Goal: Task Accomplishment & Management: Manage account settings

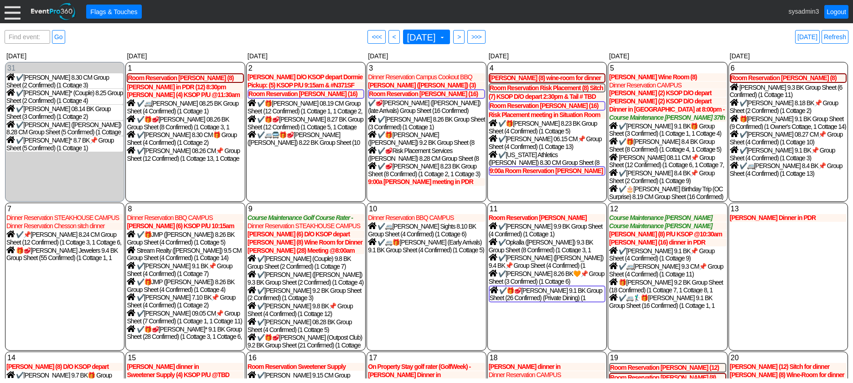
click at [14, 15] on div at bounding box center [13, 12] width 16 height 16
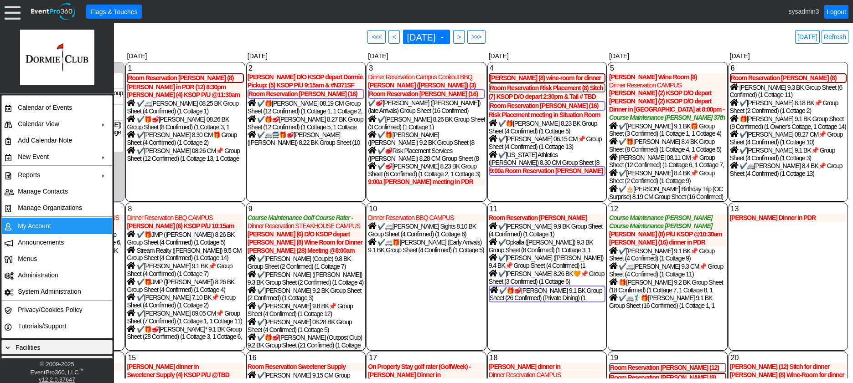
click at [31, 228] on td "My Account" at bounding box center [55, 226] width 82 height 16
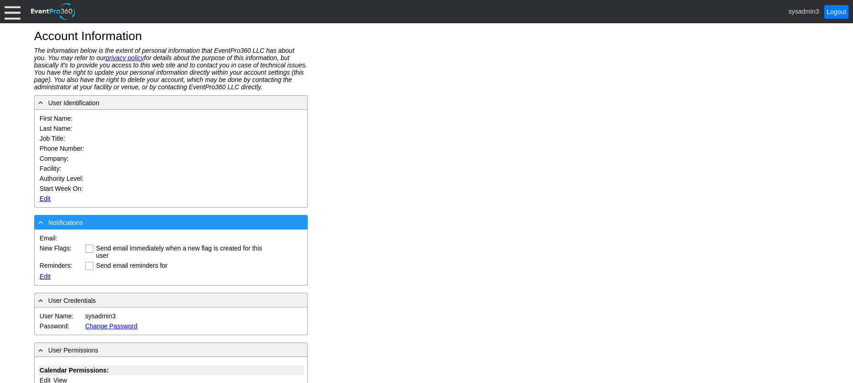
type input "System"
type input "Administrator"
type input "System Administrator"
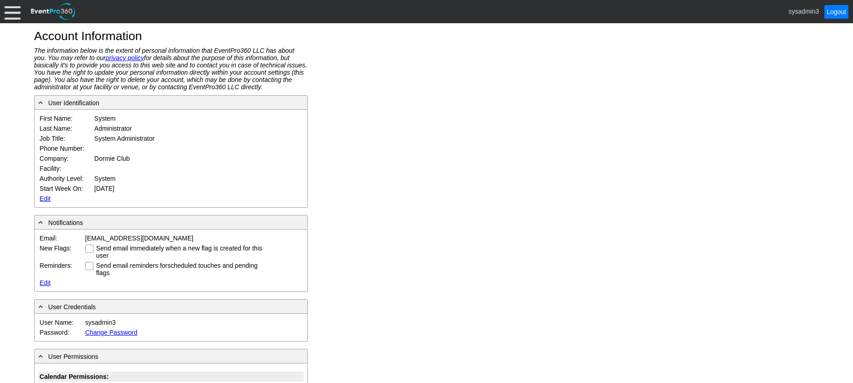
click at [42, 197] on link "Edit" at bounding box center [45, 198] width 11 height 7
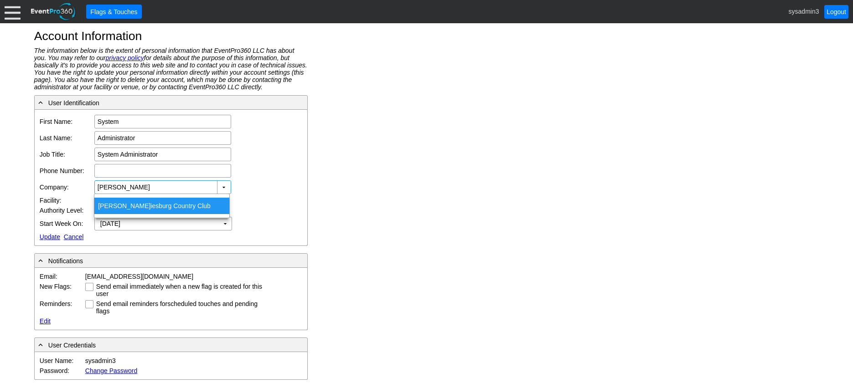
click at [144, 204] on div "Hatt iesburg Country Club" at bounding box center [161, 206] width 135 height 16
type input "Hattiesburg Country Club"
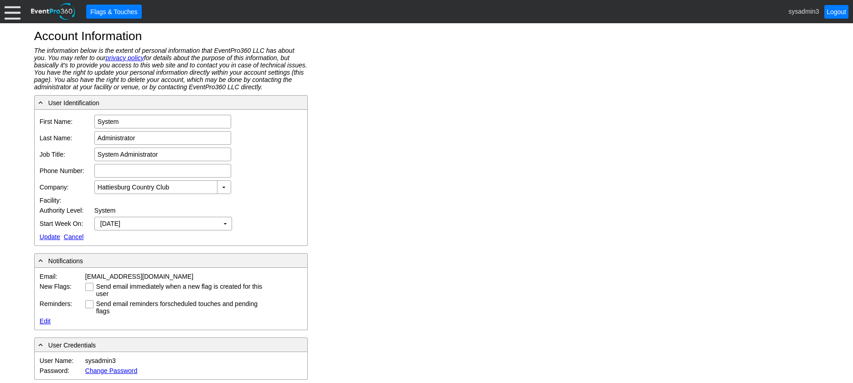
click at [46, 235] on link "Update" at bounding box center [50, 236] width 21 height 7
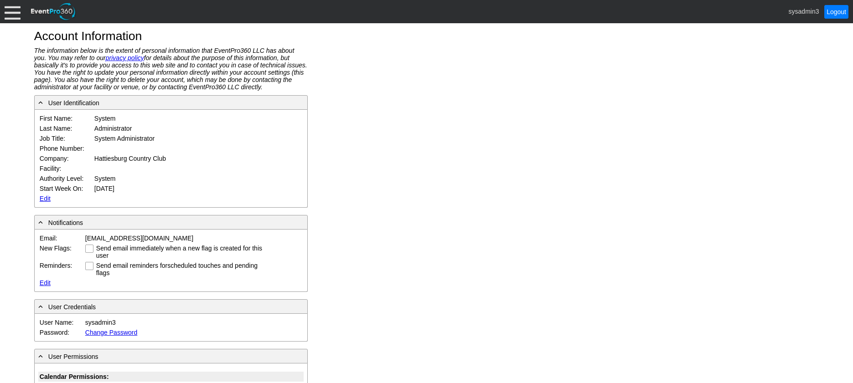
click at [11, 13] on div at bounding box center [13, 12] width 16 height 16
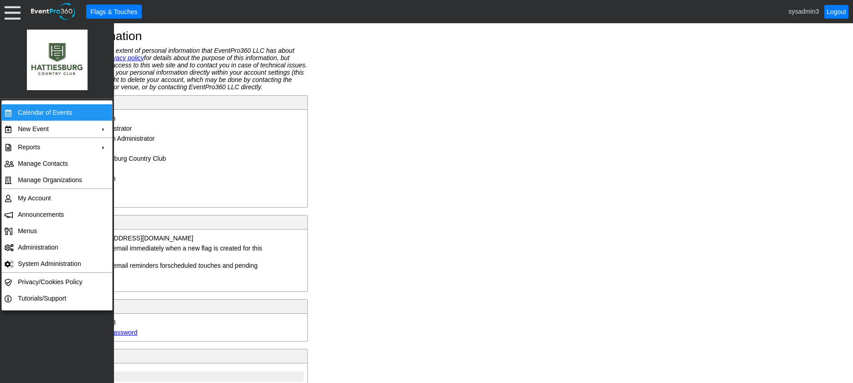
click at [29, 111] on td "Calendar of Events" at bounding box center [55, 112] width 82 height 16
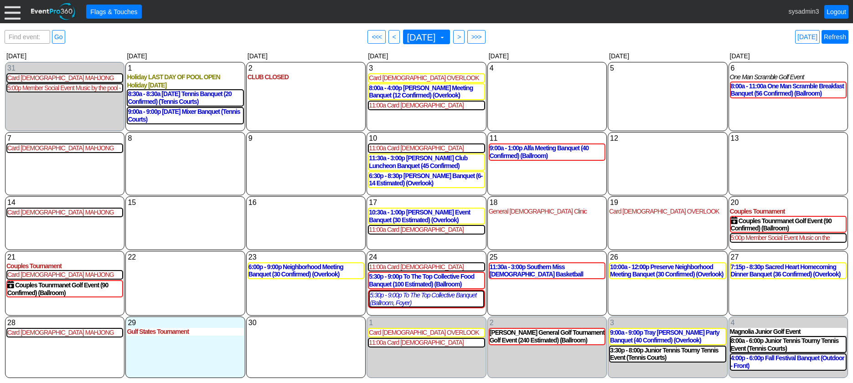
click at [831, 35] on link "Refresh" at bounding box center [834, 37] width 27 height 14
click at [12, 15] on div at bounding box center [13, 12] width 16 height 16
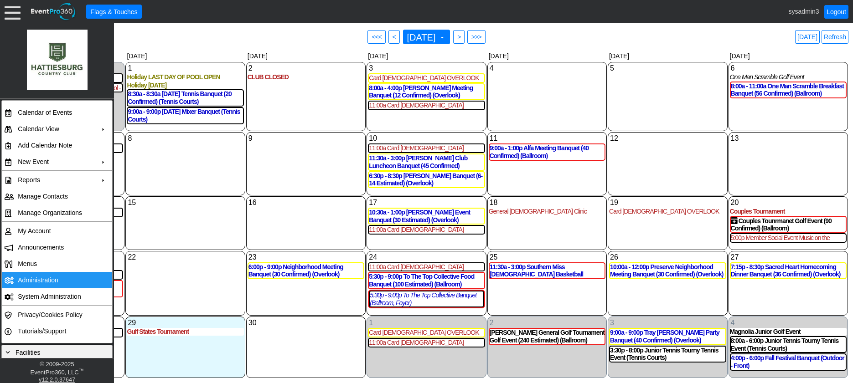
click at [48, 276] on td "Administration" at bounding box center [55, 280] width 82 height 16
click at [841, 36] on link "Refresh" at bounding box center [834, 37] width 27 height 14
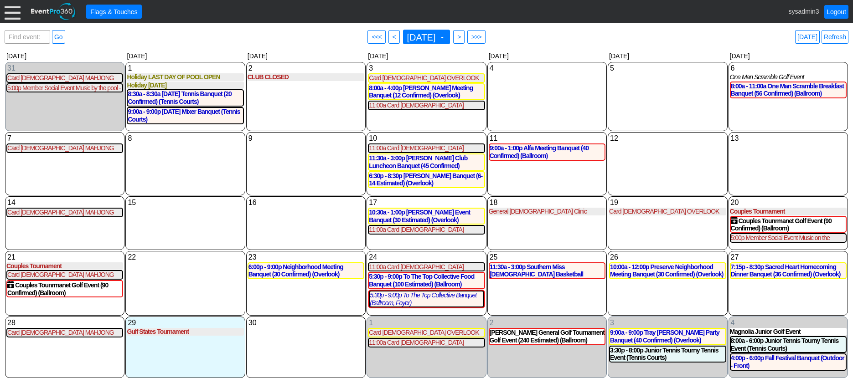
drag, startPoint x: 15, startPoint y: 12, endPoint x: 15, endPoint y: 25, distance: 12.3
click at [14, 12] on div at bounding box center [13, 12] width 16 height 16
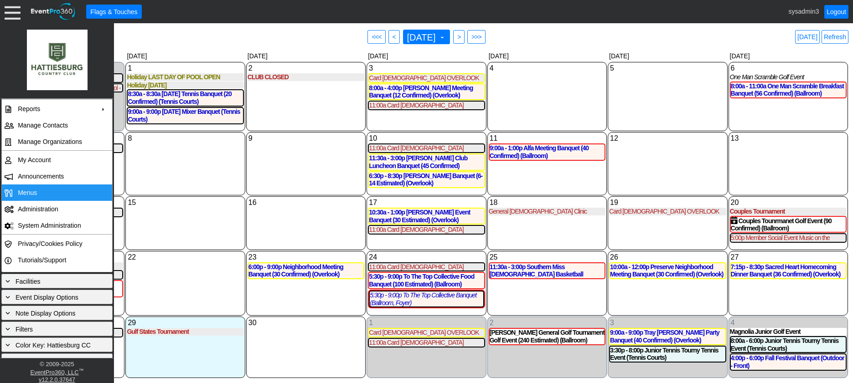
scroll to position [83, 0]
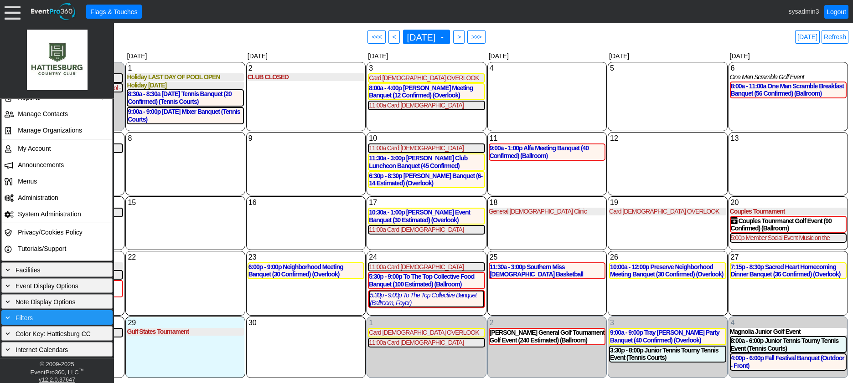
click at [47, 312] on div "+ Filters" at bounding box center [56, 317] width 111 height 15
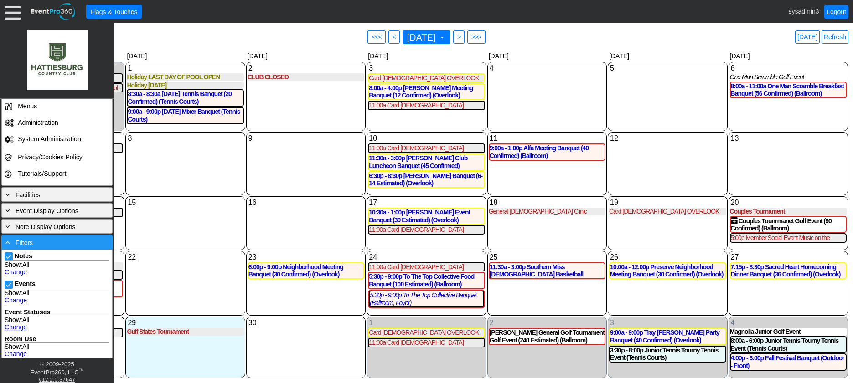
scroll to position [174, 0]
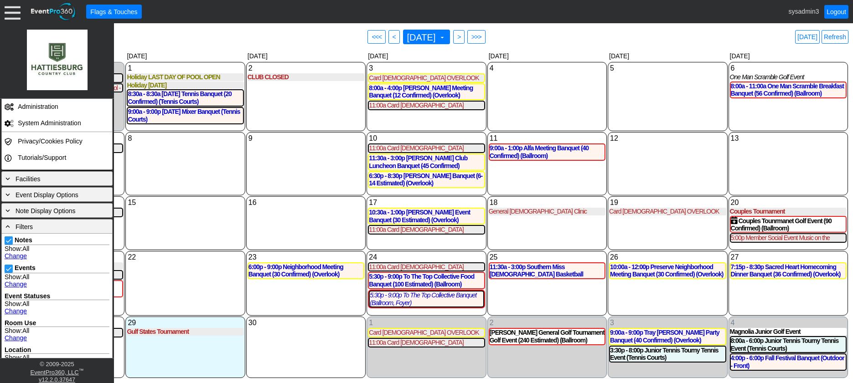
click at [183, 215] on div "15 Monday" at bounding box center [184, 223] width 119 height 54
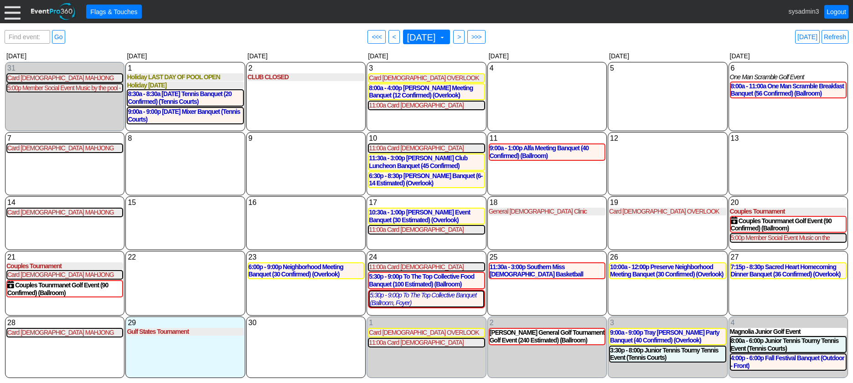
click at [11, 11] on div at bounding box center [13, 12] width 16 height 16
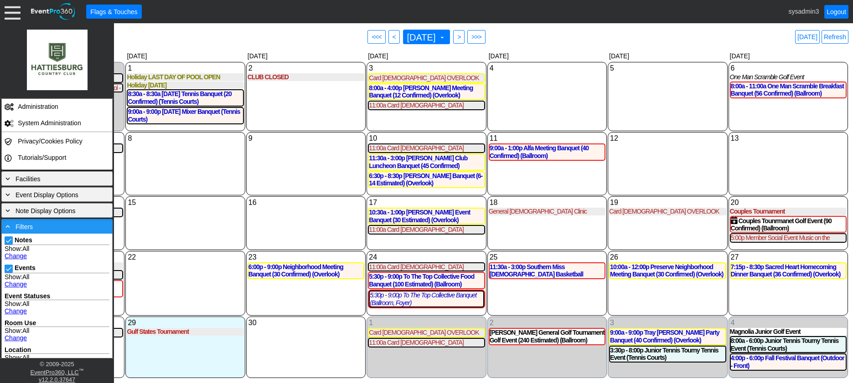
click at [37, 226] on div "- Filters" at bounding box center [57, 227] width 107 height 10
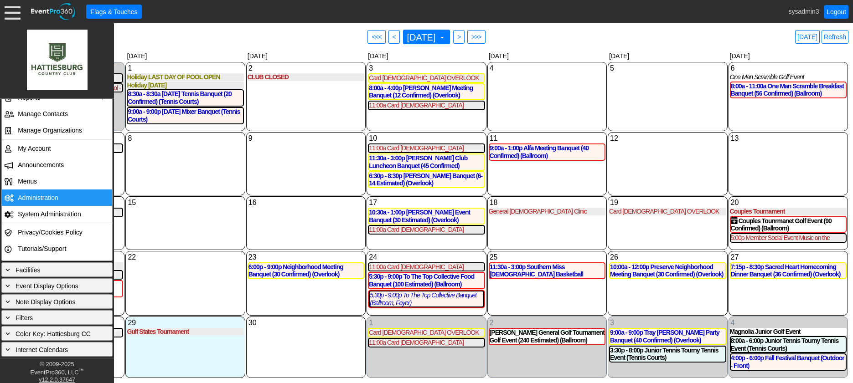
click at [43, 199] on td "Administration" at bounding box center [55, 198] width 82 height 16
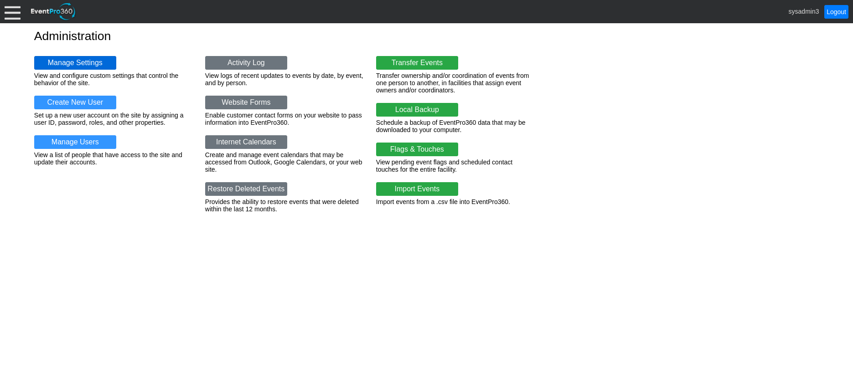
click at [78, 56] on link "Manage Settings" at bounding box center [75, 63] width 82 height 14
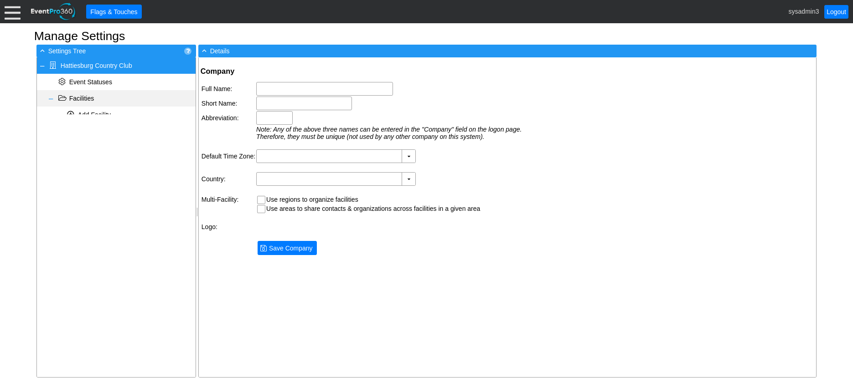
type input "Hattiesburg Country Club"
type input "Hattiesburg CC"
type input "Hatt CC"
type input "(GMT-06:00) Central Time (US & Canada)"
type input "United States (English)"
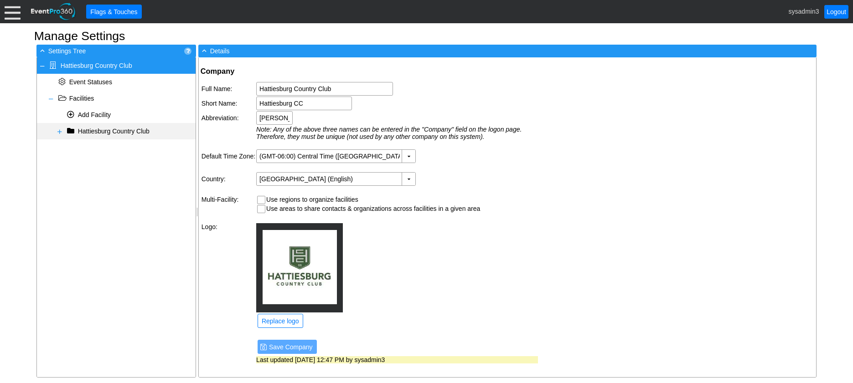
click at [60, 129] on span at bounding box center [59, 131] width 7 height 7
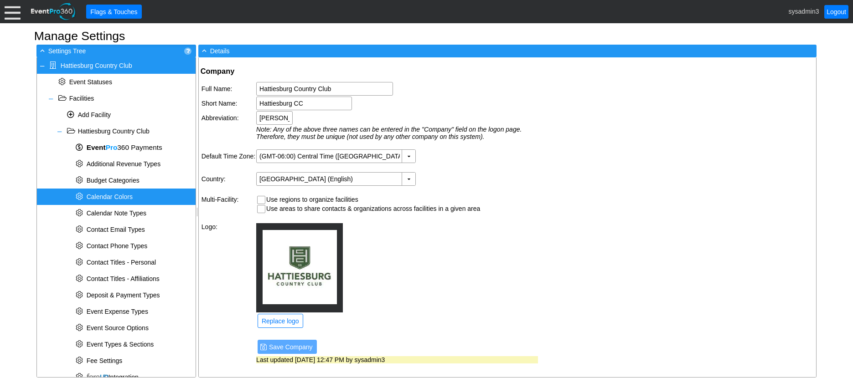
click at [113, 195] on span "Calendar Colors" at bounding box center [110, 196] width 46 height 7
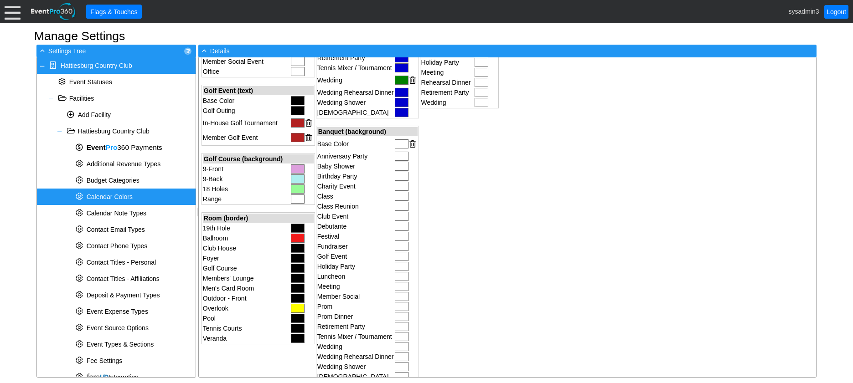
scroll to position [273, 0]
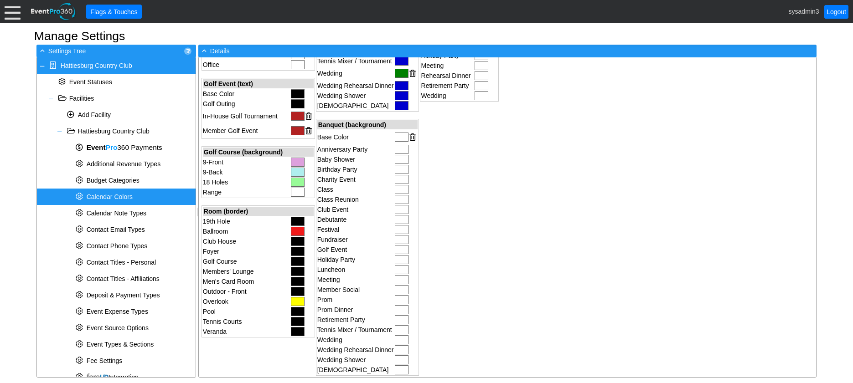
click at [395, 134] on div at bounding box center [402, 137] width 14 height 9
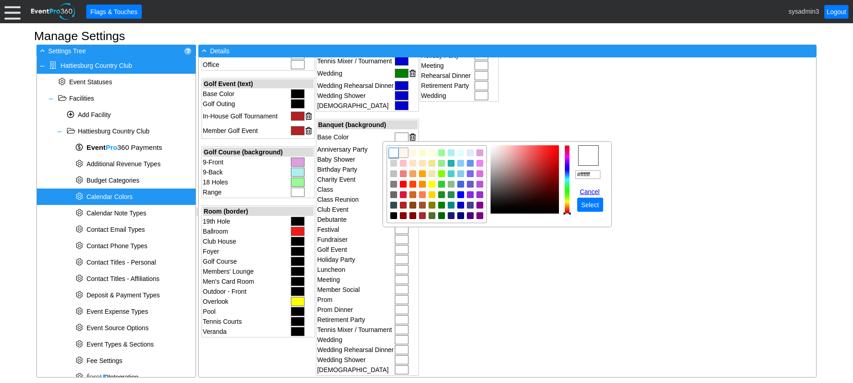
click at [404, 152] on img "focusNode" at bounding box center [403, 153] width 8 height 8
type input "#fff5ee"
click at [590, 206] on span "Select" at bounding box center [589, 205] width 21 height 9
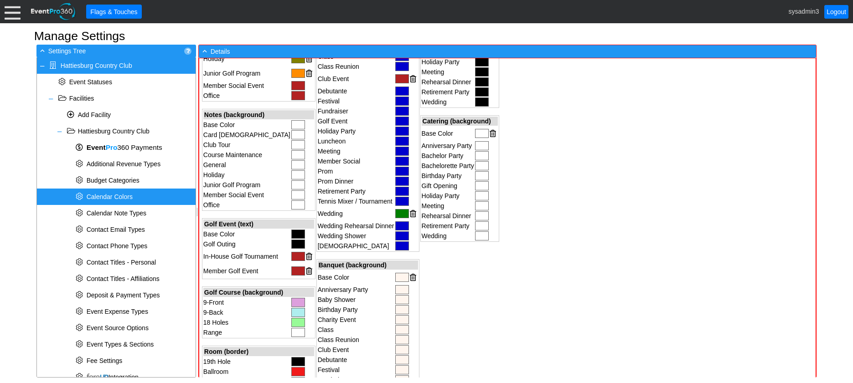
scroll to position [91, 0]
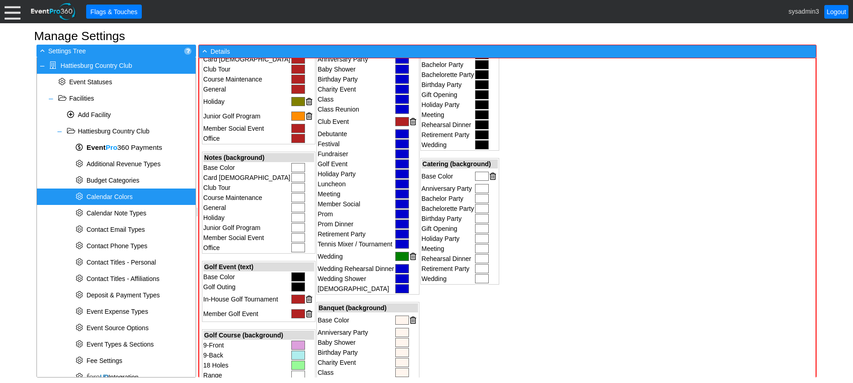
click at [291, 169] on div at bounding box center [298, 167] width 14 height 9
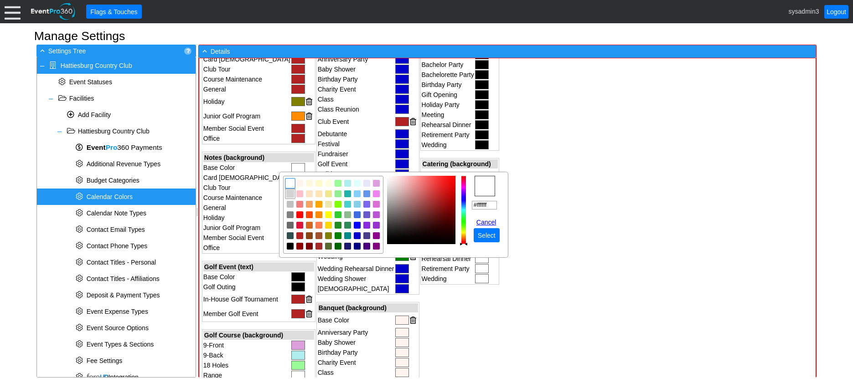
click at [290, 193] on img "focusNode" at bounding box center [290, 194] width 8 height 8
type input "#ececec"
click at [387, 181] on img "focusNode" at bounding box center [387, 181] width 5 height 5
click at [491, 234] on span "Select" at bounding box center [486, 235] width 21 height 9
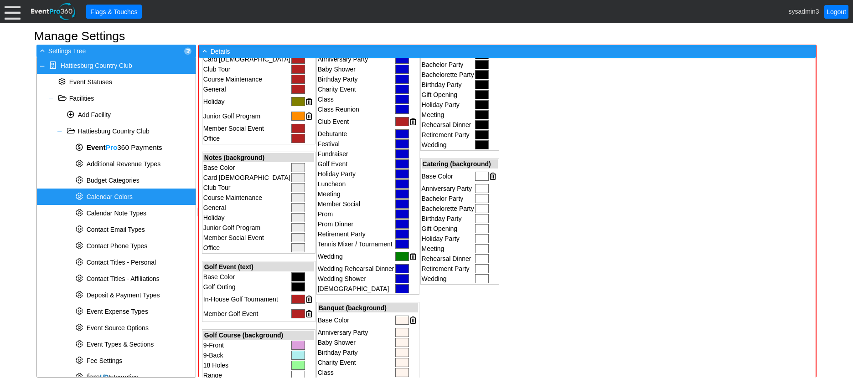
click at [475, 175] on div at bounding box center [482, 176] width 14 height 9
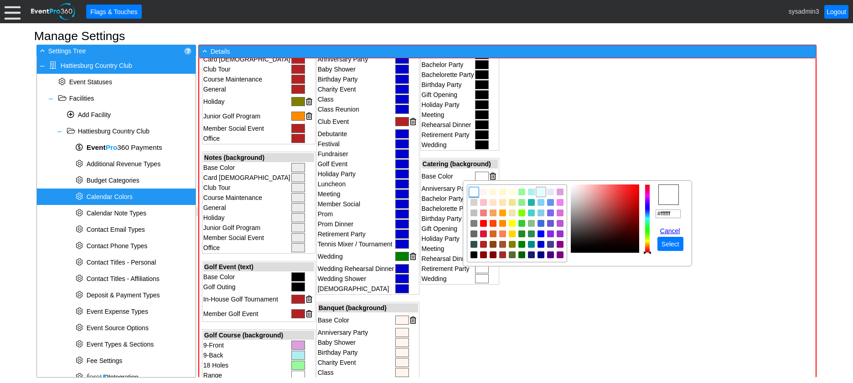
click at [540, 193] on img "focusNode" at bounding box center [540, 192] width 8 height 8
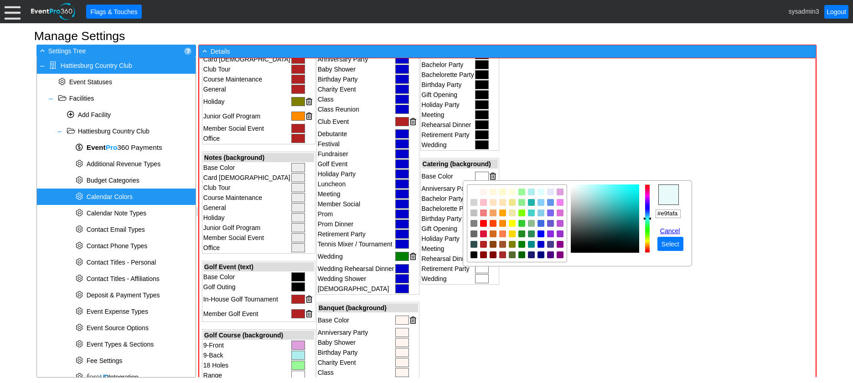
type input "#e8f8f8"
click at [577, 188] on img "focusNode" at bounding box center [575, 186] width 5 height 5
click at [672, 240] on span "Select" at bounding box center [670, 244] width 21 height 9
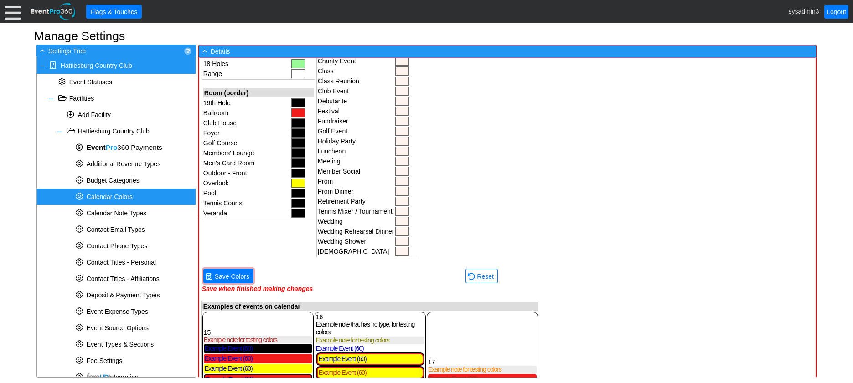
scroll to position [410, 0]
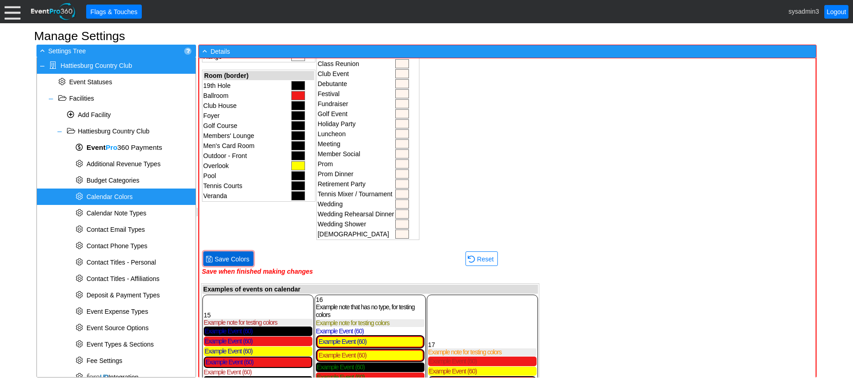
click at [238, 259] on span "Save Colors" at bounding box center [232, 259] width 38 height 9
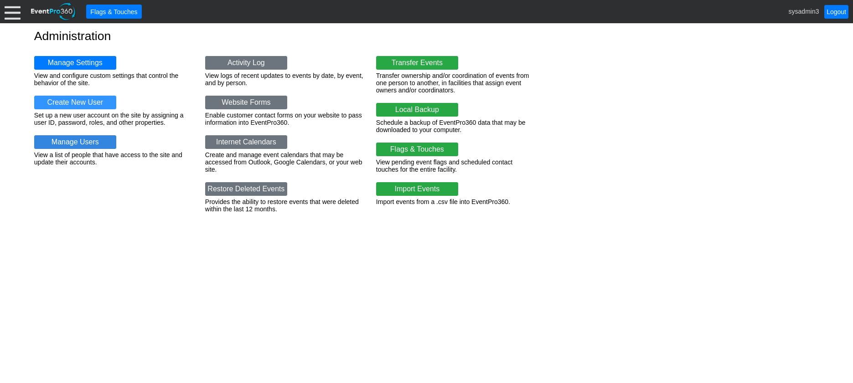
click at [95, 141] on link "Manage Users" at bounding box center [75, 142] width 82 height 14
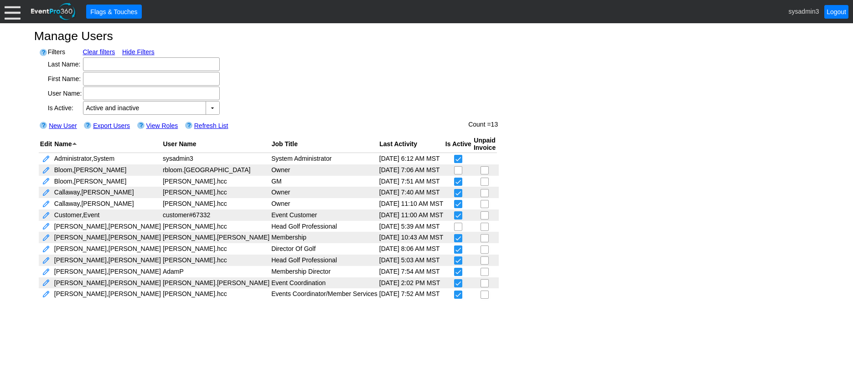
click at [11, 13] on div at bounding box center [13, 12] width 16 height 16
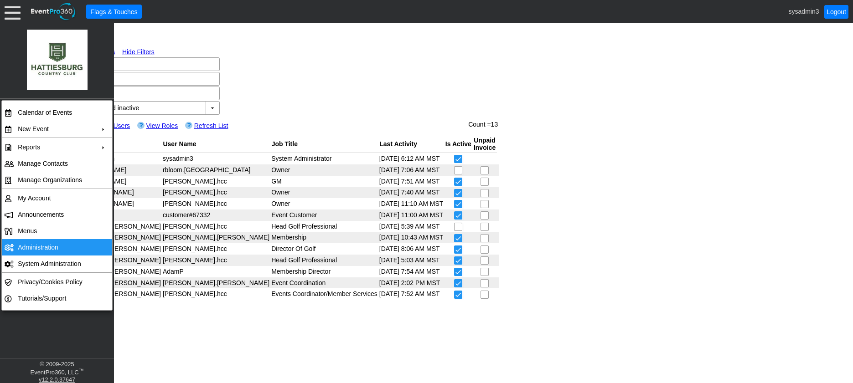
click at [43, 245] on td "Administration" at bounding box center [55, 247] width 82 height 16
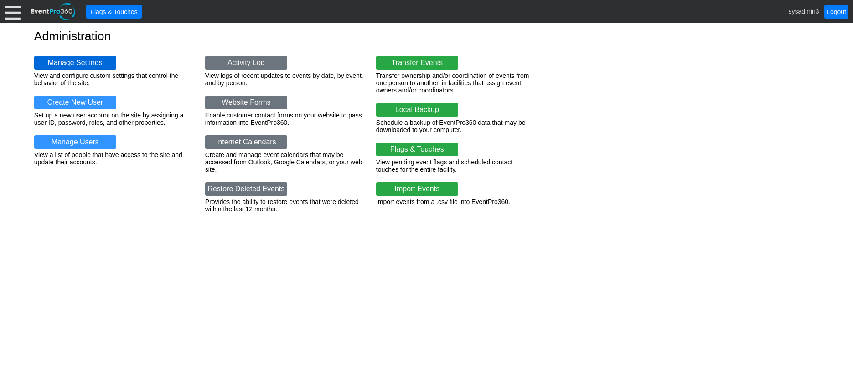
click at [70, 62] on link "Manage Settings" at bounding box center [75, 63] width 82 height 14
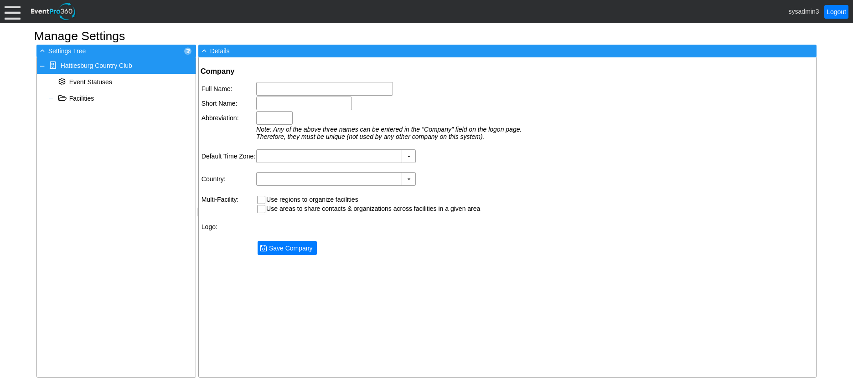
type input "Hattiesburg Country Club"
type input "Hattiesburg CC"
type input "[PERSON_NAME]"
type input "(GMT-06:00) Central Time ([GEOGRAPHIC_DATA] & [GEOGRAPHIC_DATA])"
type input "[GEOGRAPHIC_DATA] (English)"
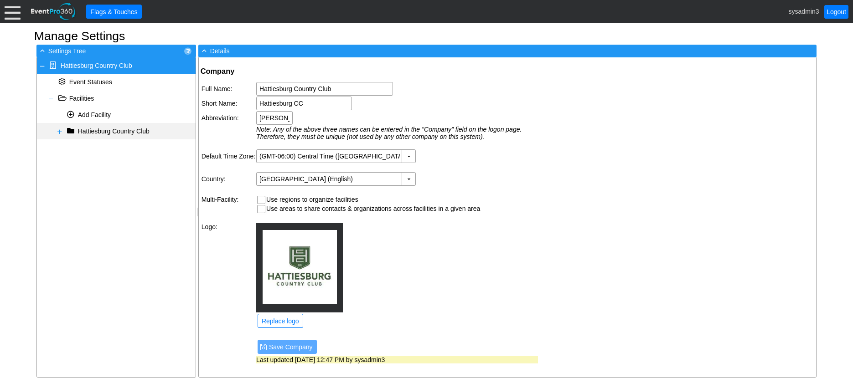
click at [58, 130] on span at bounding box center [59, 131] width 7 height 7
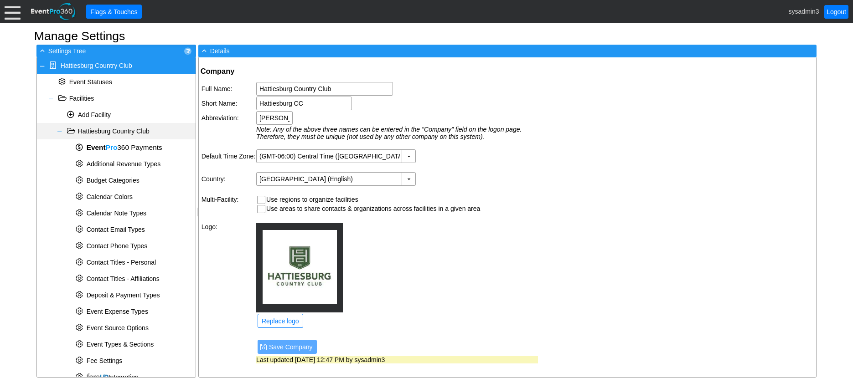
click at [58, 130] on span at bounding box center [59, 131] width 7 height 7
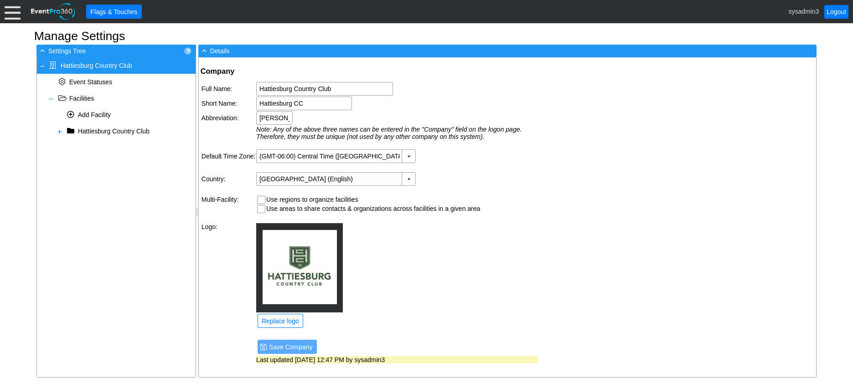
click at [15, 15] on div at bounding box center [13, 12] width 16 height 16
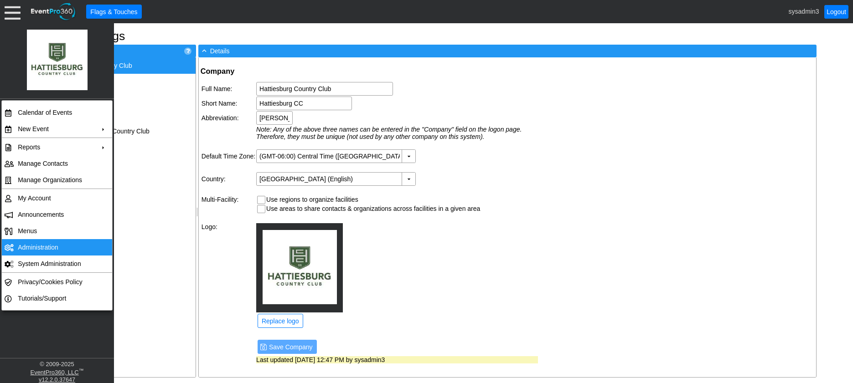
click at [42, 246] on td "Administration" at bounding box center [55, 247] width 82 height 16
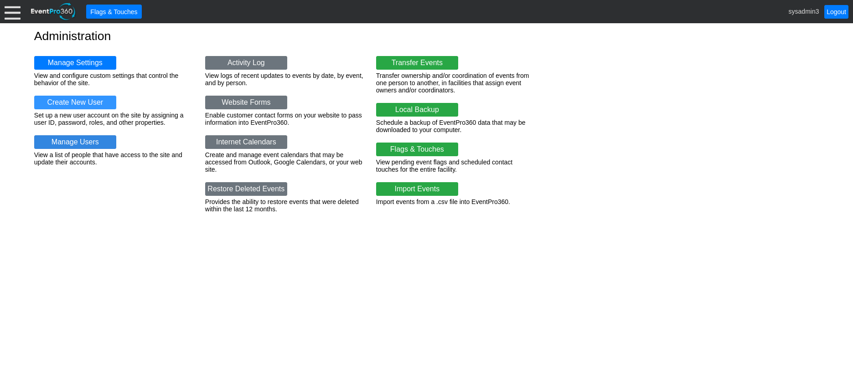
click at [90, 139] on link "Manage Users" at bounding box center [75, 142] width 82 height 14
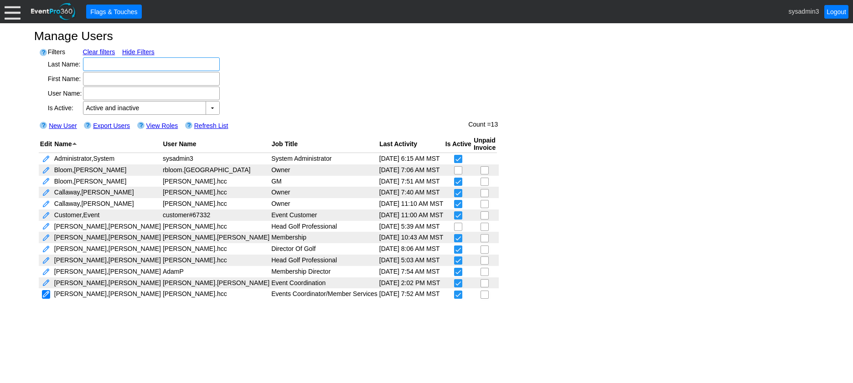
click at [48, 293] on link at bounding box center [46, 294] width 8 height 9
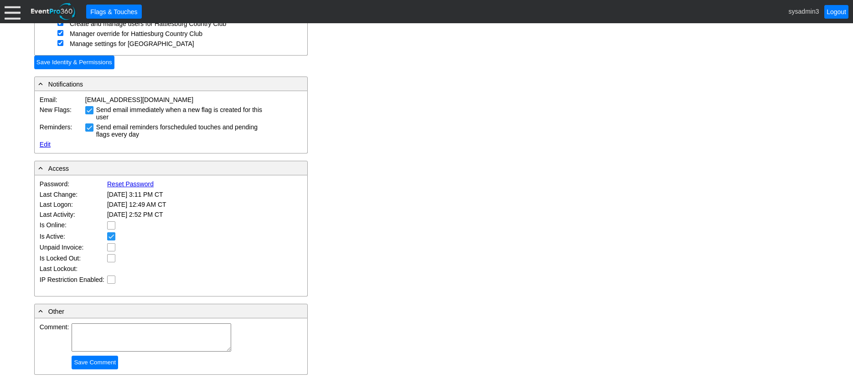
scroll to position [456, 0]
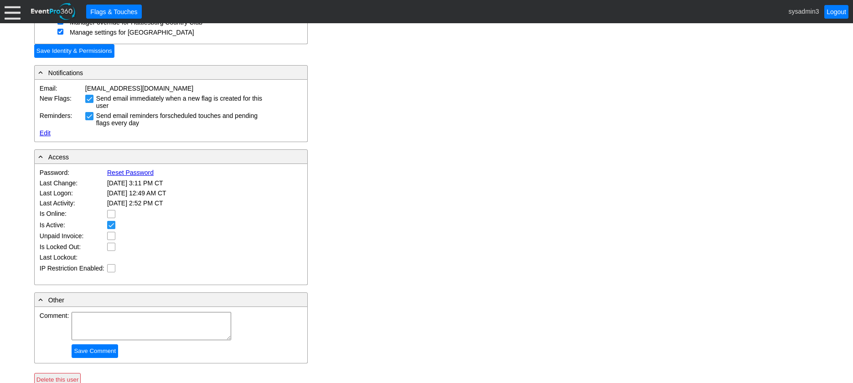
drag, startPoint x: 137, startPoint y: 173, endPoint x: 499, endPoint y: 59, distance: 379.7
click at [137, 173] on link "Reset Password" at bounding box center [130, 172] width 46 height 7
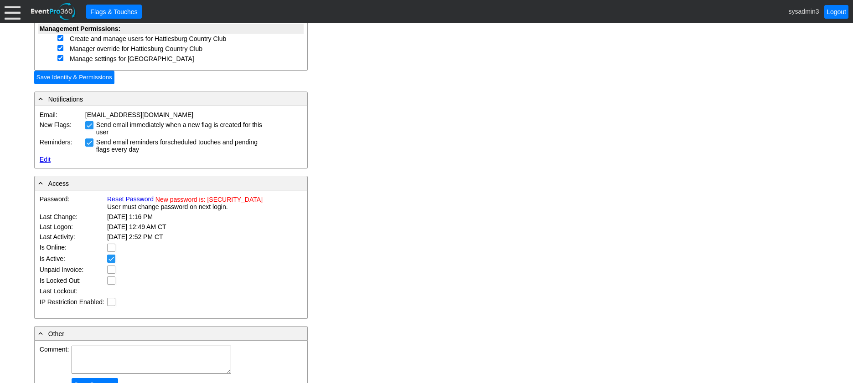
scroll to position [467, 0]
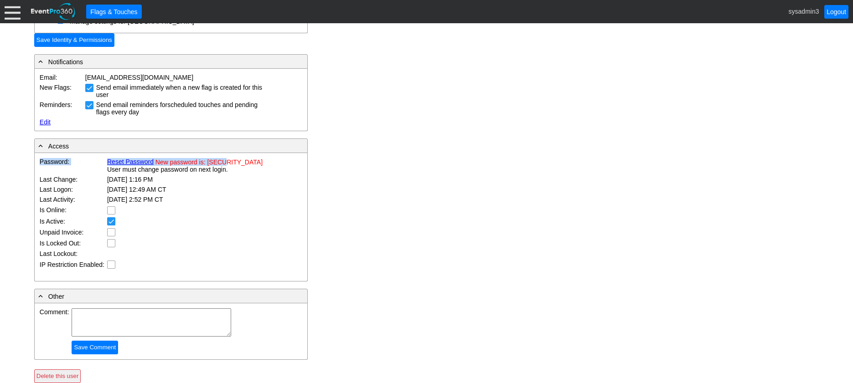
drag, startPoint x: 240, startPoint y: 163, endPoint x: 224, endPoint y: 163, distance: 16.0
click at [224, 163] on div "Password: Reset Password New password is: 7255f5a9af User must change password …" at bounding box center [171, 217] width 273 height 128
drag, startPoint x: 207, startPoint y: 161, endPoint x: 238, endPoint y: 164, distance: 30.6
click at [238, 164] on span "New password is: 7255f5a9af" at bounding box center [208, 162] width 107 height 7
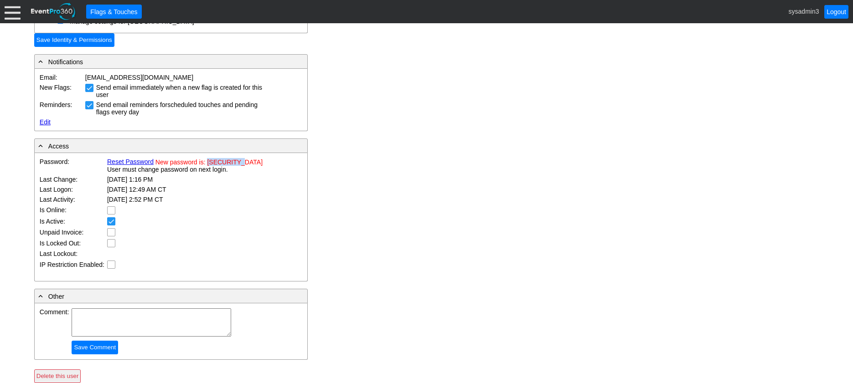
copy span "7255f5a9af"
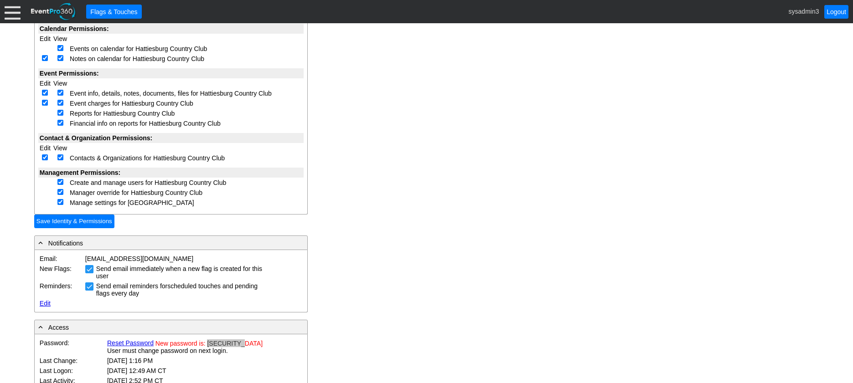
scroll to position [284, 0]
click at [75, 222] on input "Save Identity & Permissions" at bounding box center [74, 223] width 80 height 14
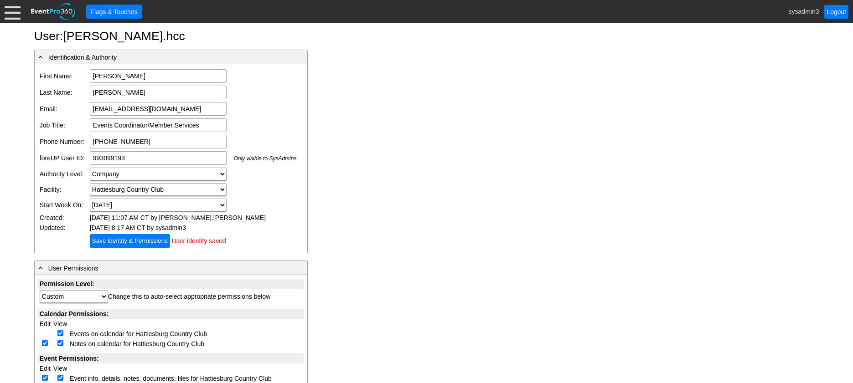
click at [10, 13] on div at bounding box center [13, 12] width 16 height 16
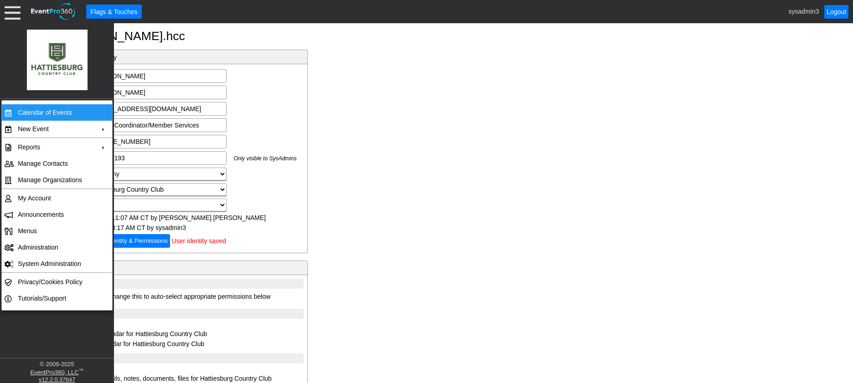
click at [66, 111] on td "Calendar of Events" at bounding box center [55, 112] width 82 height 16
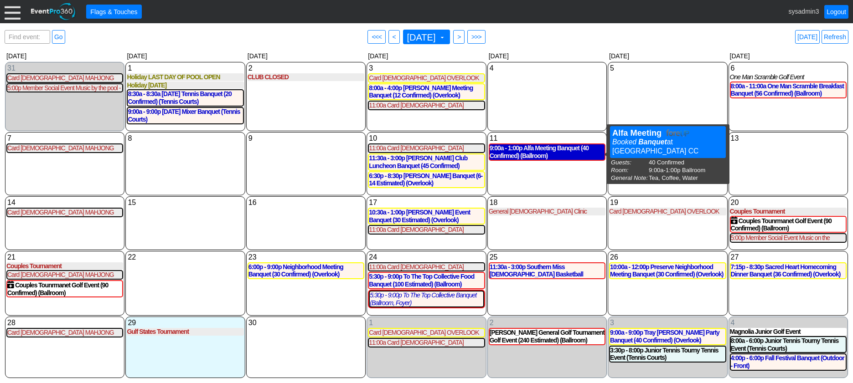
click at [532, 155] on div "9:00a - 1:00p Alfa Meeting Banquet (40 Confirmed) (Ballroom)" at bounding box center [547, 151] width 115 height 15
click at [535, 154] on div "9:00a - 1:00p Alfa Meeting Banquet (40 Confirmed) (Ballroom)" at bounding box center [547, 151] width 115 height 15
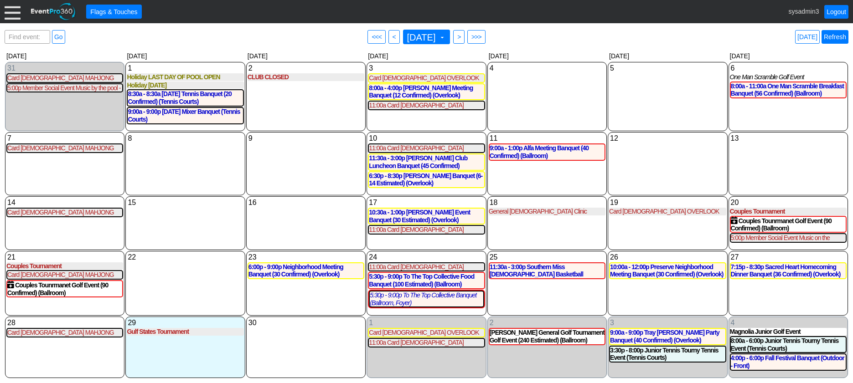
click at [836, 37] on link "Refresh" at bounding box center [834, 37] width 27 height 14
click at [545, 149] on div "9:00a - 1:00p Alfa Meeting Banquet (40 Confirmed) (Ballroom)" at bounding box center [547, 151] width 115 height 15
click at [839, 35] on link "Refresh" at bounding box center [834, 37] width 27 height 14
click at [839, 38] on link "Refresh" at bounding box center [834, 37] width 27 height 14
click at [835, 14] on link "Logout" at bounding box center [836, 12] width 24 height 14
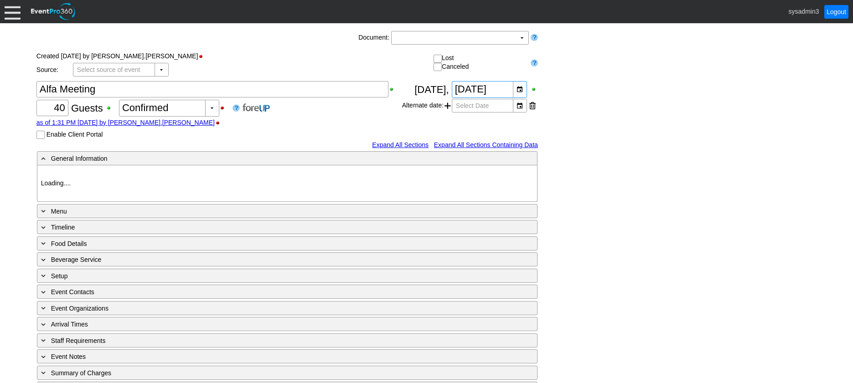
type input "Hattiesburg CC"
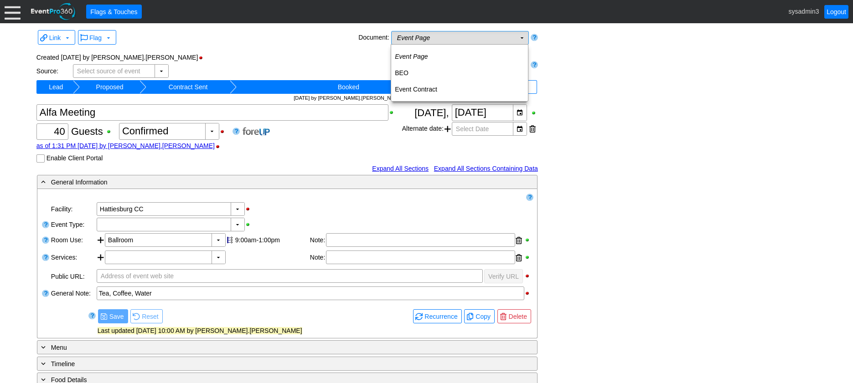
click at [506, 39] on td "Event Page Χ" at bounding box center [454, 37] width 124 height 13
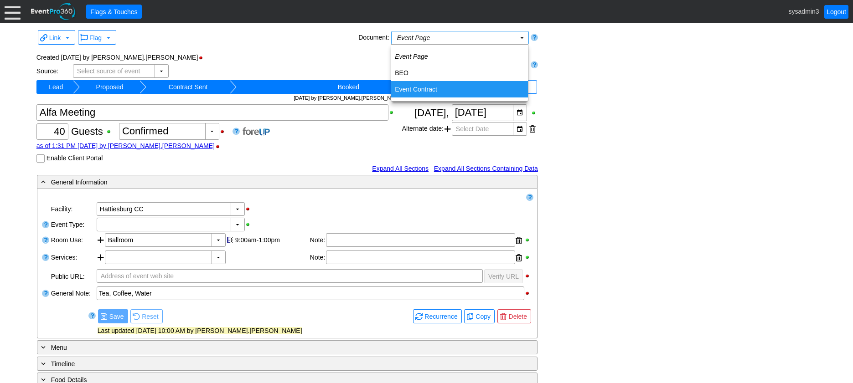
click at [429, 88] on td "Event Contract" at bounding box center [459, 89] width 137 height 16
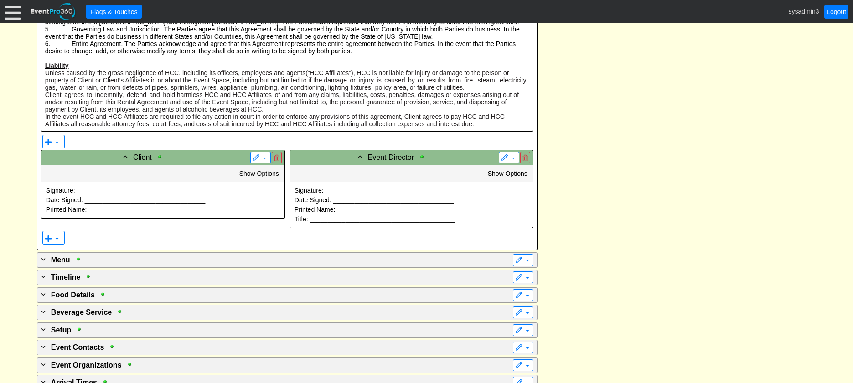
scroll to position [957, 0]
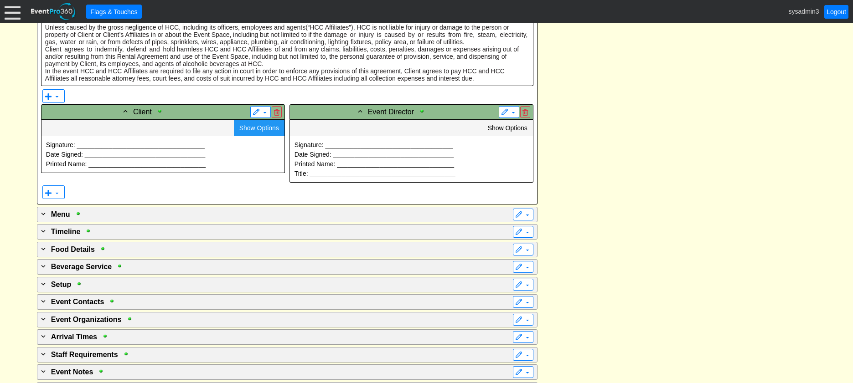
click at [253, 127] on span "Show Options" at bounding box center [259, 127] width 40 height 7
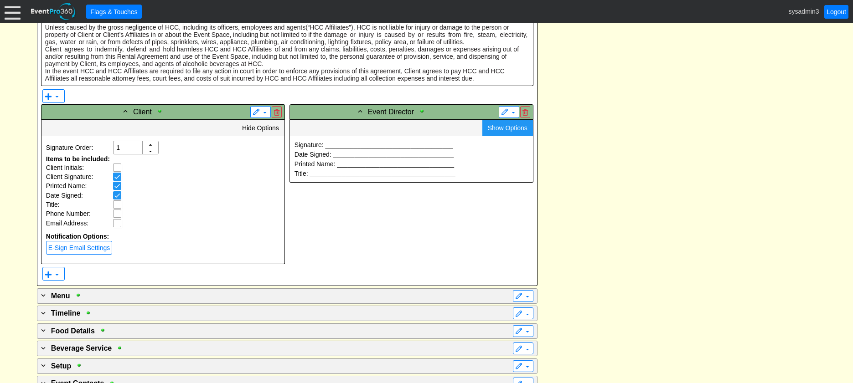
click at [512, 131] on span "Show Options" at bounding box center [508, 127] width 40 height 7
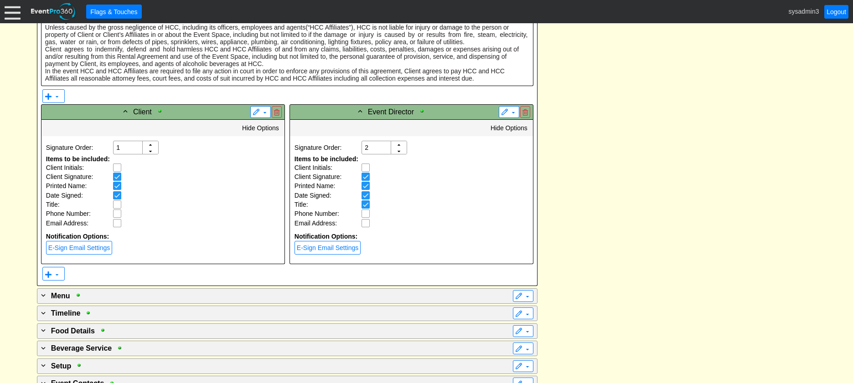
drag, startPoint x: 507, startPoint y: 129, endPoint x: 498, endPoint y: 128, distance: 9.6
click at [506, 129] on span "Hide Options" at bounding box center [508, 127] width 37 height 7
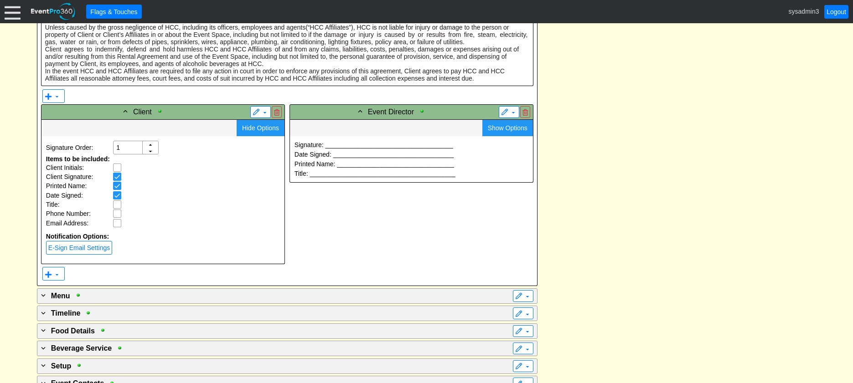
click at [261, 126] on span "Hide Options" at bounding box center [260, 127] width 37 height 7
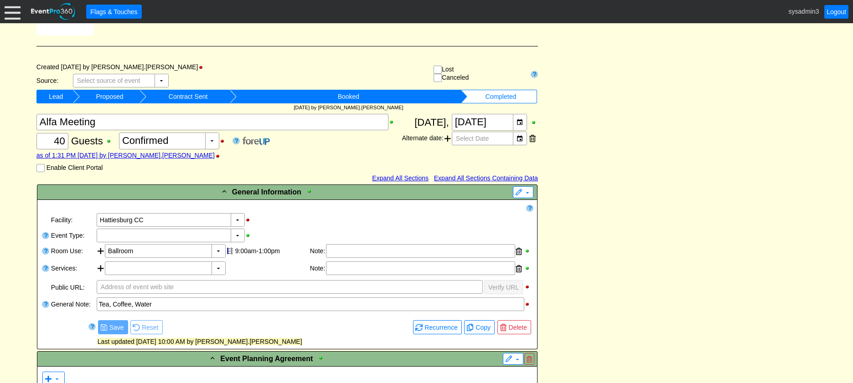
scroll to position [0, 0]
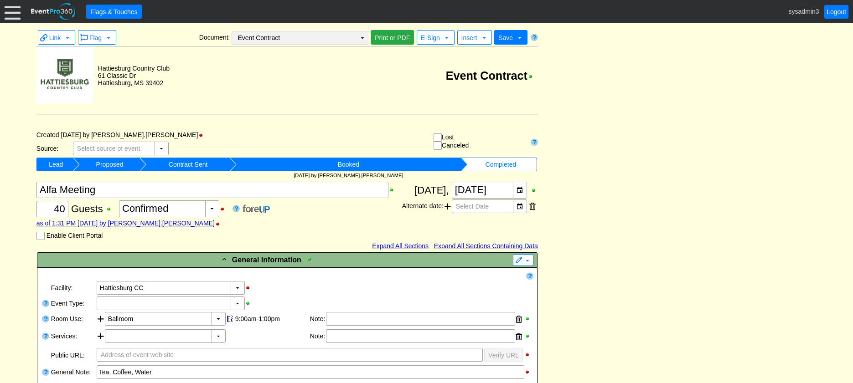
click at [362, 36] on td "▼" at bounding box center [362, 37] width 13 height 13
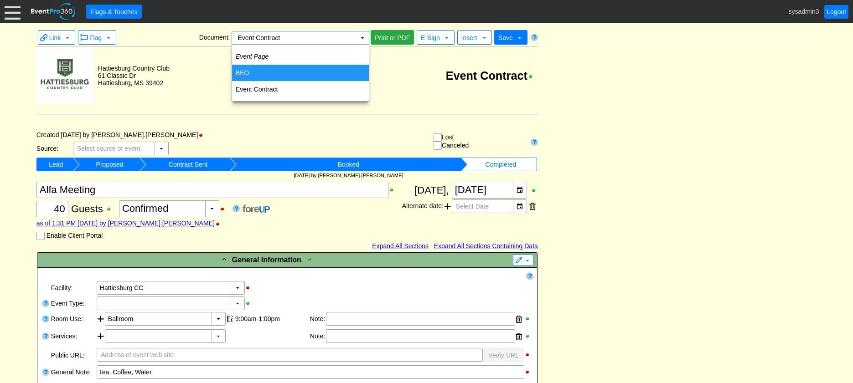
click at [255, 72] on td "BEO" at bounding box center [300, 73] width 137 height 16
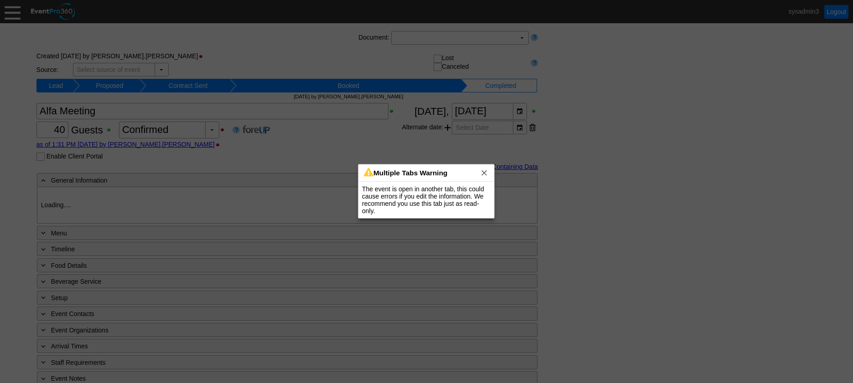
type input "Hattiesburg CC"
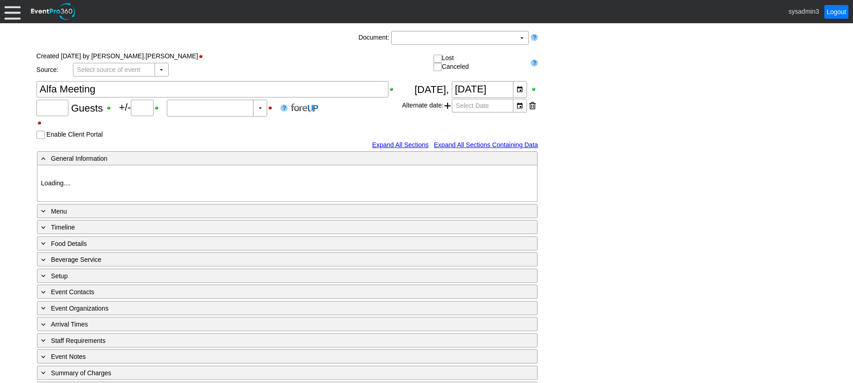
type input "40"
type input "Confirmed"
type input "Hattiesburg CC"
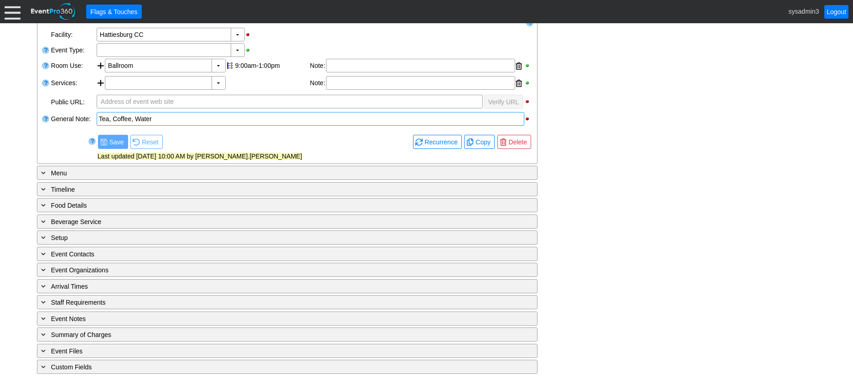
click at [304, 118] on div "Tea, Coffee, Water" at bounding box center [310, 118] width 423 height 9
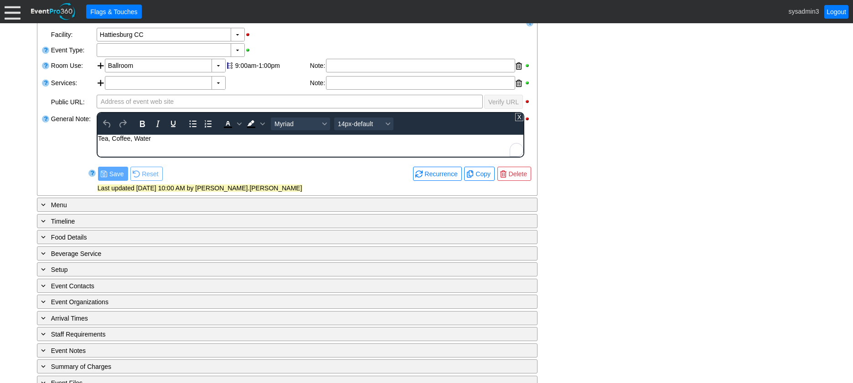
click at [281, 137] on div "Tea, Coffee, Water" at bounding box center [310, 137] width 425 height 7
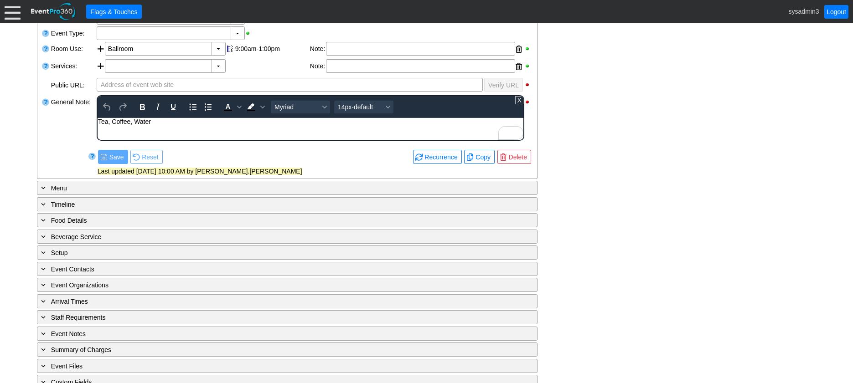
scroll to position [206, 0]
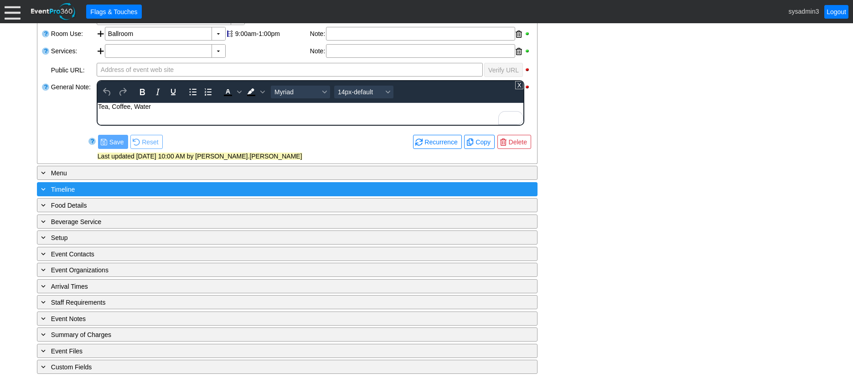
click at [227, 190] on div "+ Timeline" at bounding box center [268, 189] width 459 height 10
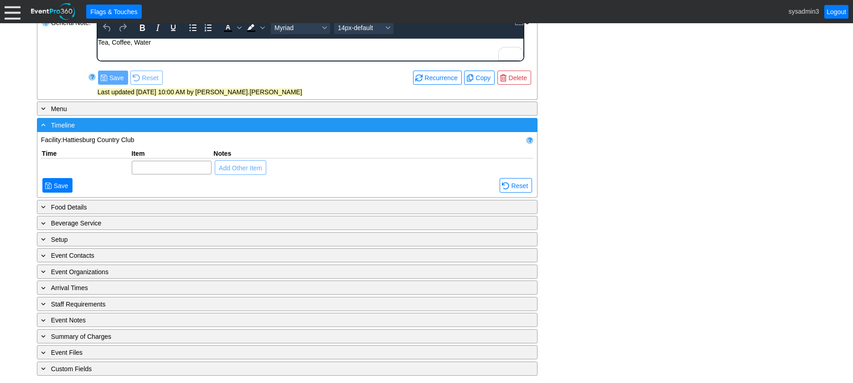
scroll to position [273, 0]
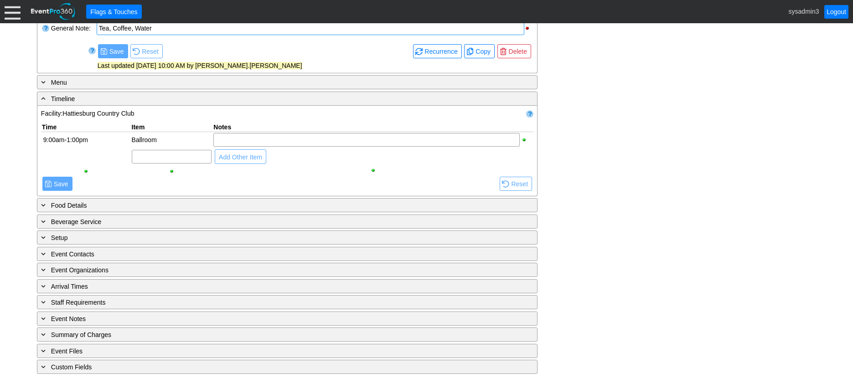
click at [272, 164] on div "Time Item Notes ▼ Χ Ballroom 9:00am-1:00pm Select time Ballroom ● Add Other Item" at bounding box center [287, 146] width 492 height 57
click at [299, 142] on div at bounding box center [366, 140] width 306 height 14
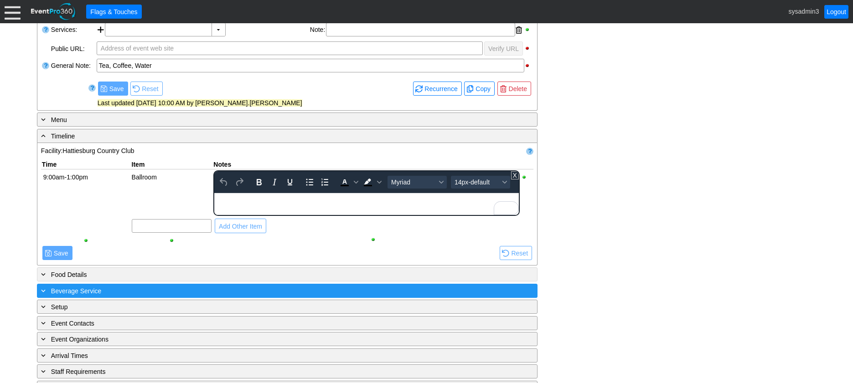
scroll to position [273, 0]
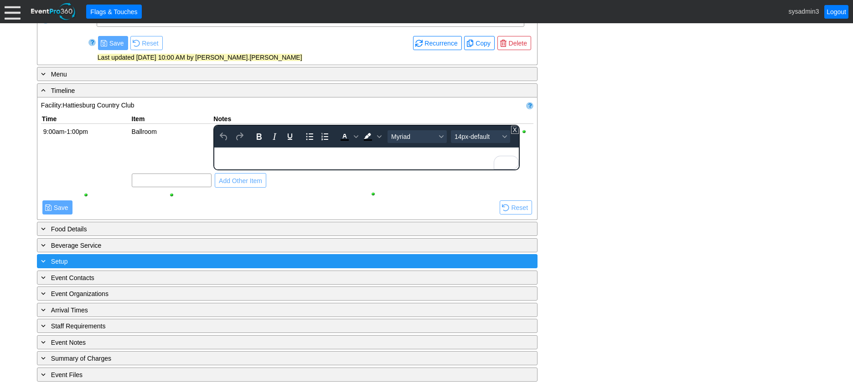
click at [213, 263] on div "+ Setup" at bounding box center [268, 261] width 459 height 10
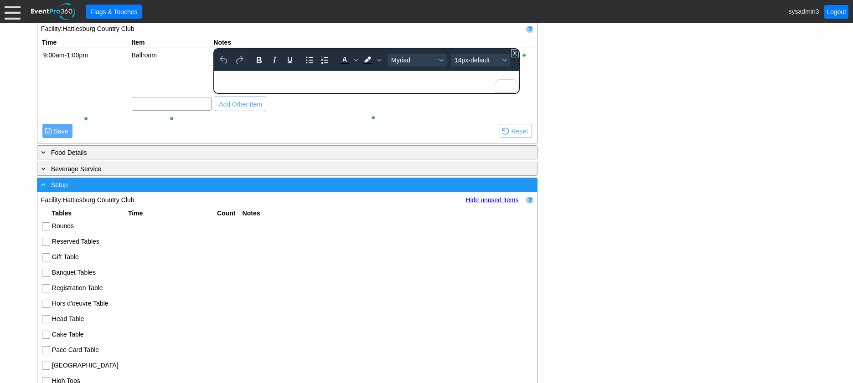
scroll to position [365, 0]
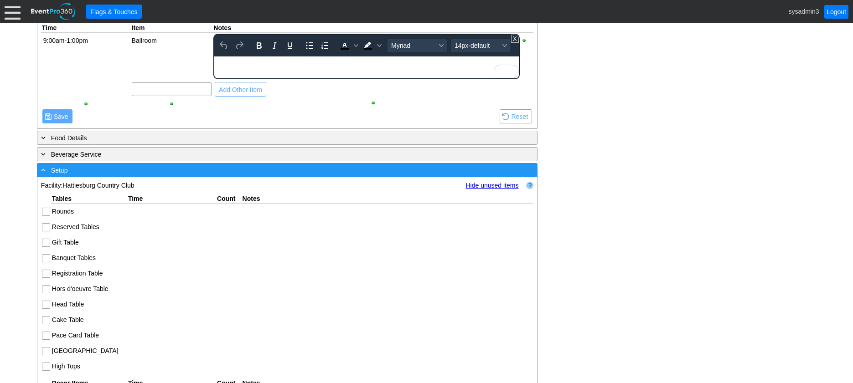
click at [222, 168] on div "- Setup" at bounding box center [268, 170] width 459 height 10
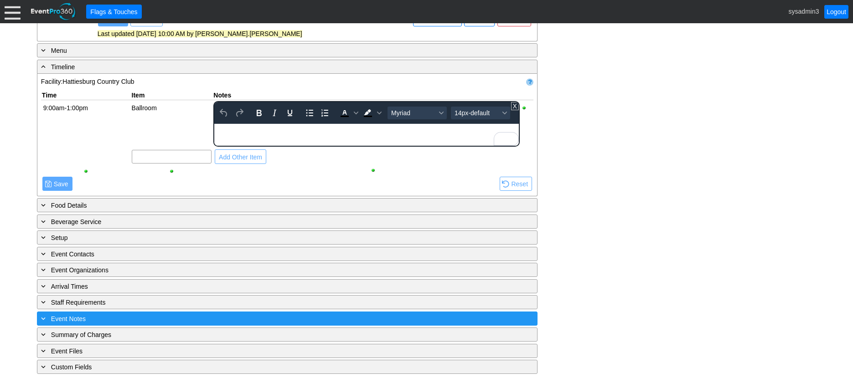
click at [206, 319] on div "+ Event Notes" at bounding box center [268, 319] width 459 height 10
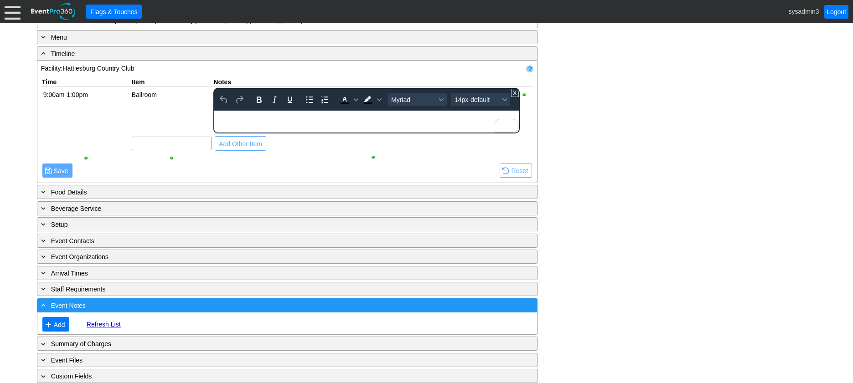
scroll to position [322, 0]
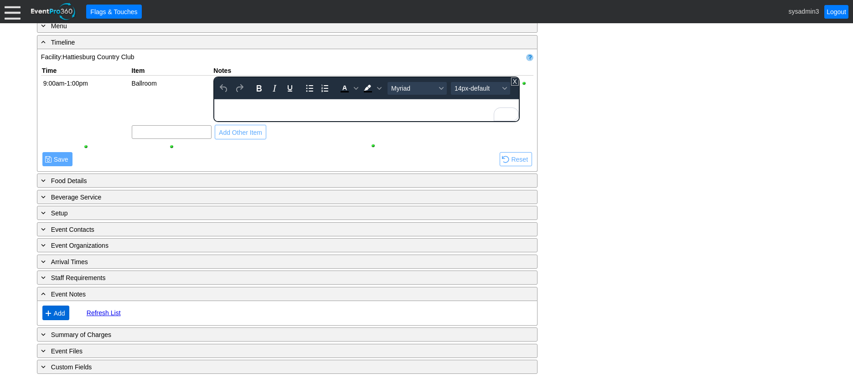
click at [57, 310] on span "Add" at bounding box center [59, 313] width 15 height 9
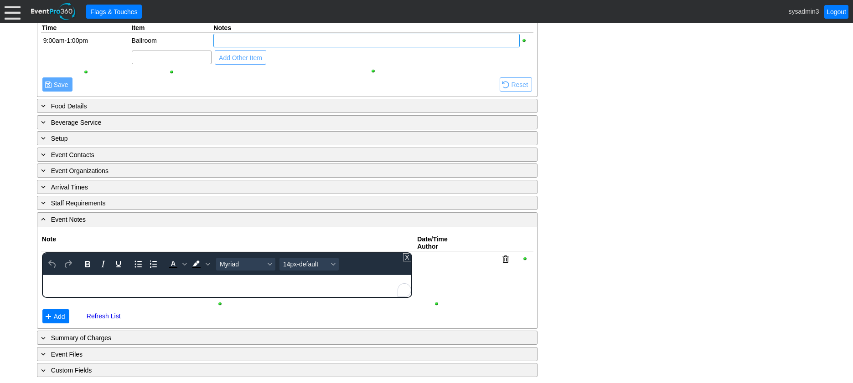
scroll to position [368, 0]
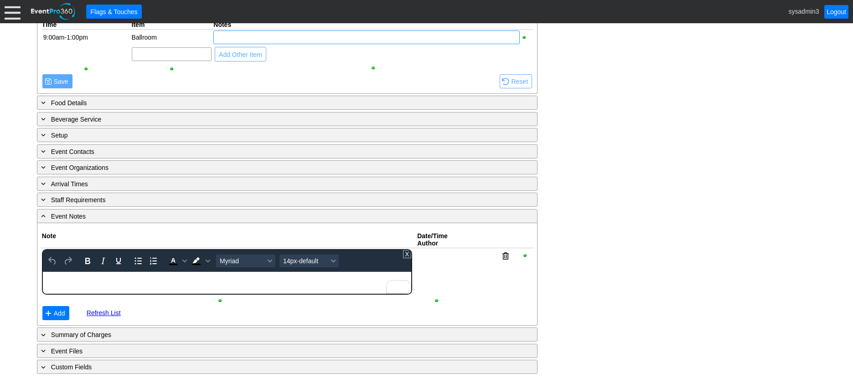
click at [152, 283] on body "To enrich screen reader interactions, please activate Accessibility in Grammarl…" at bounding box center [226, 278] width 368 height 12
